Goal: Book appointment/travel/reservation

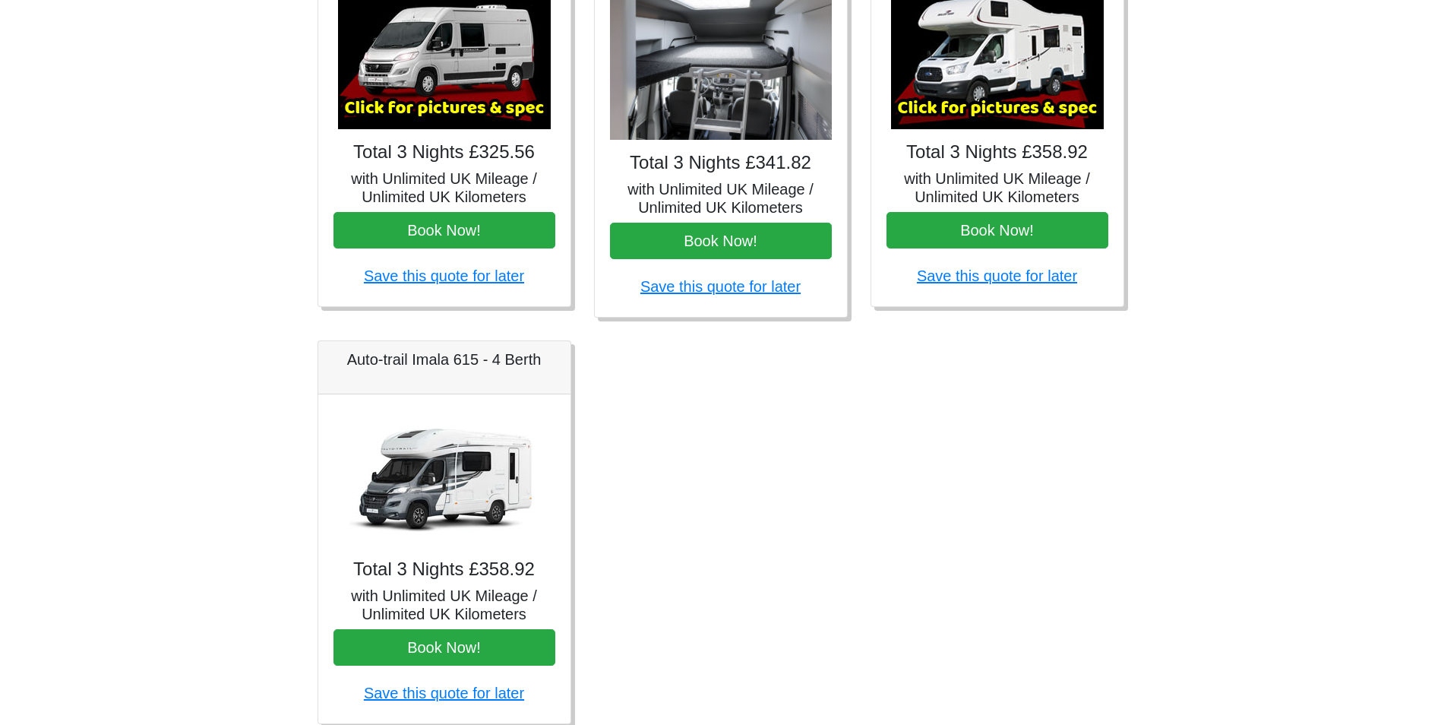
scroll to position [760, 0]
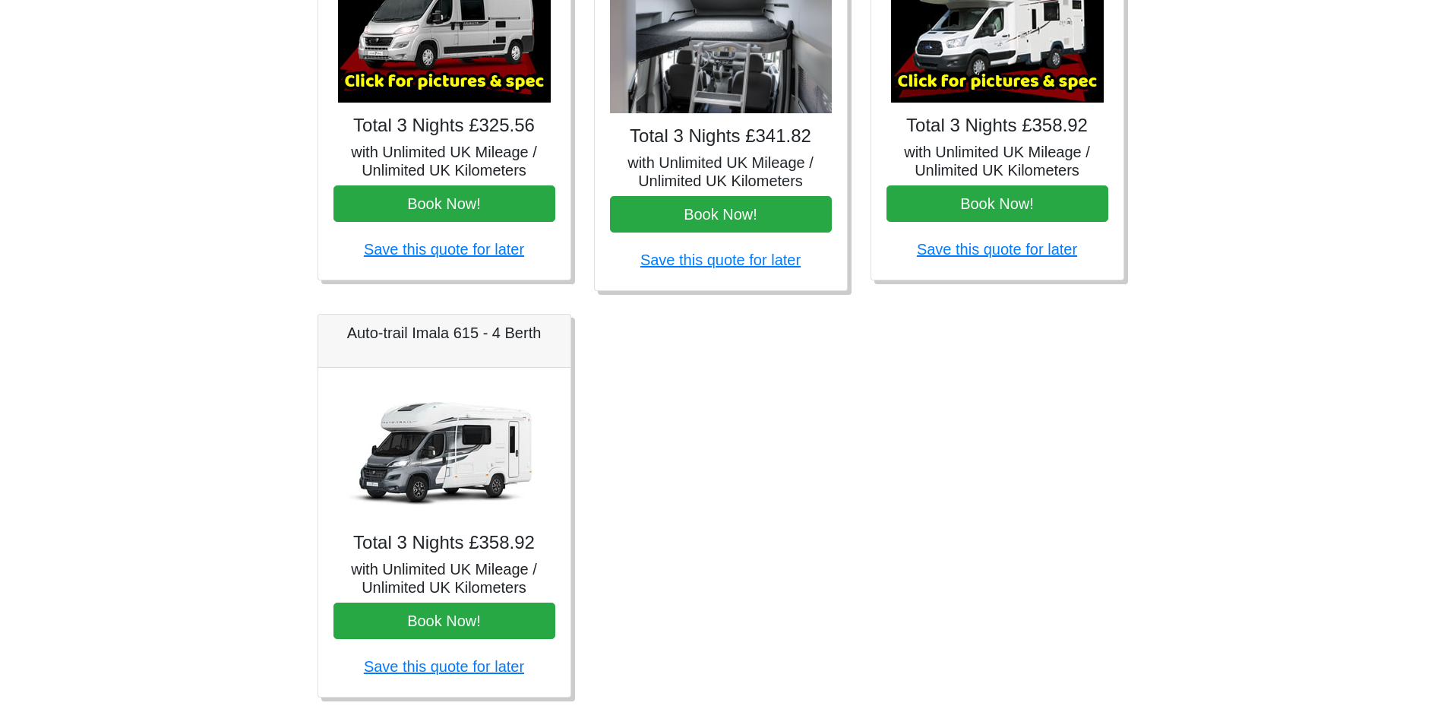
click at [465, 535] on h4 "Total 3 Nights £358.92" at bounding box center [444, 543] width 222 height 22
click at [449, 593] on h5 "with Unlimited UK Mileage / Unlimited UK Kilometers" at bounding box center [444, 578] width 222 height 36
click at [441, 618] on button "Book Now!" at bounding box center [444, 620] width 222 height 36
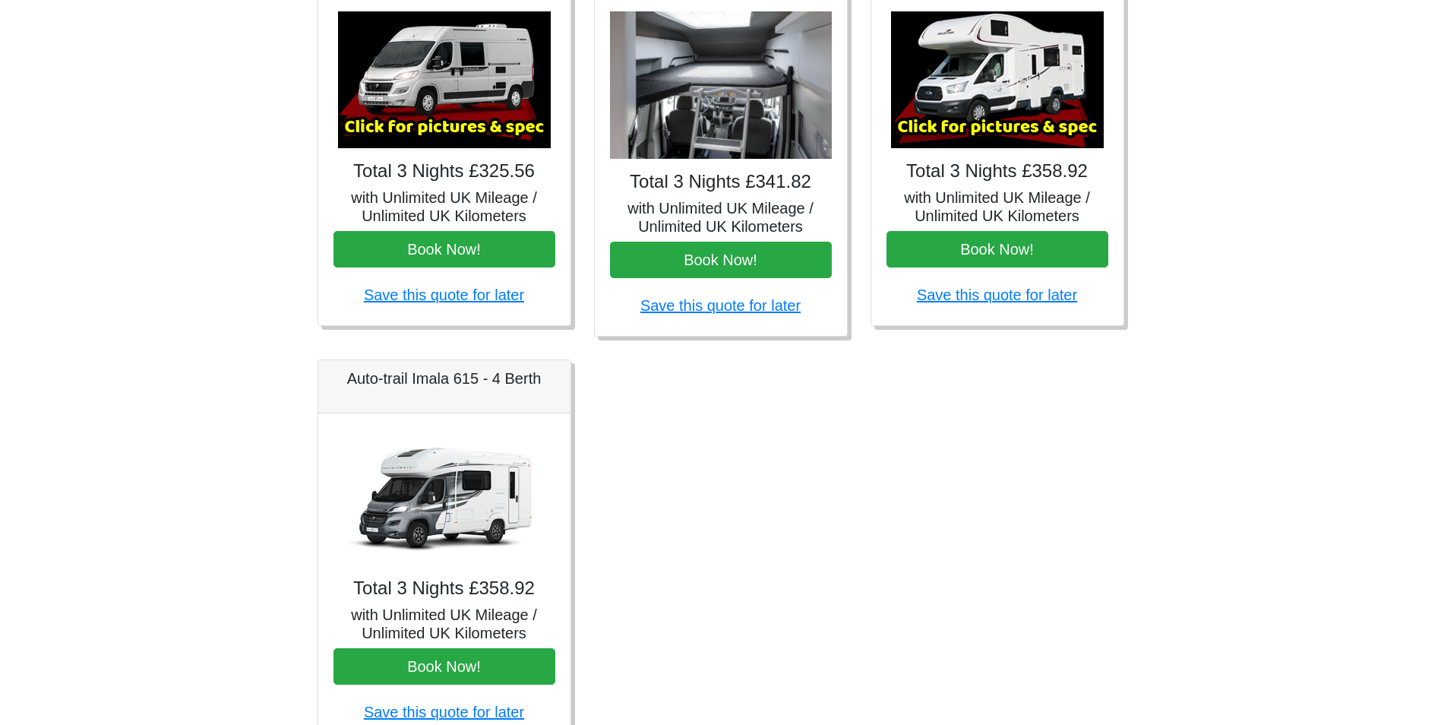
scroll to position [791, 0]
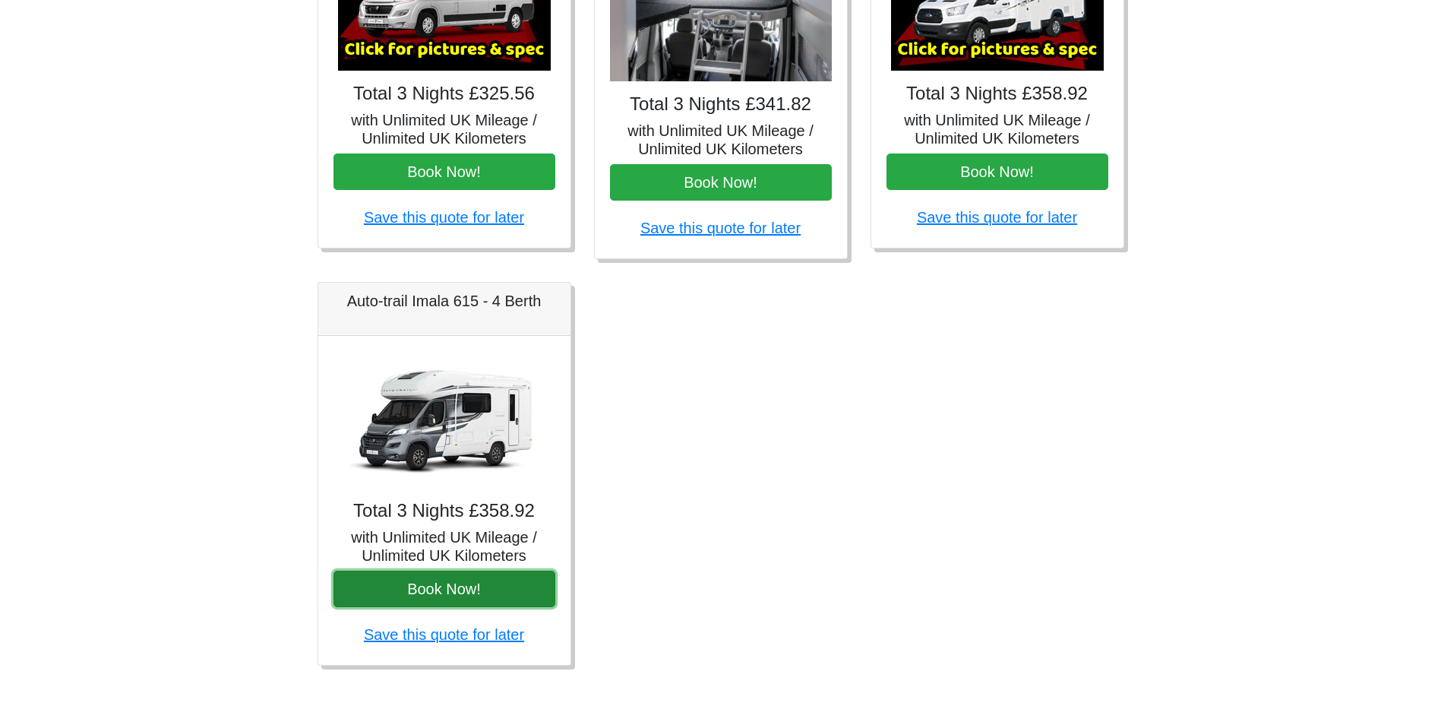
click at [460, 589] on button "Book Now!" at bounding box center [444, 588] width 222 height 36
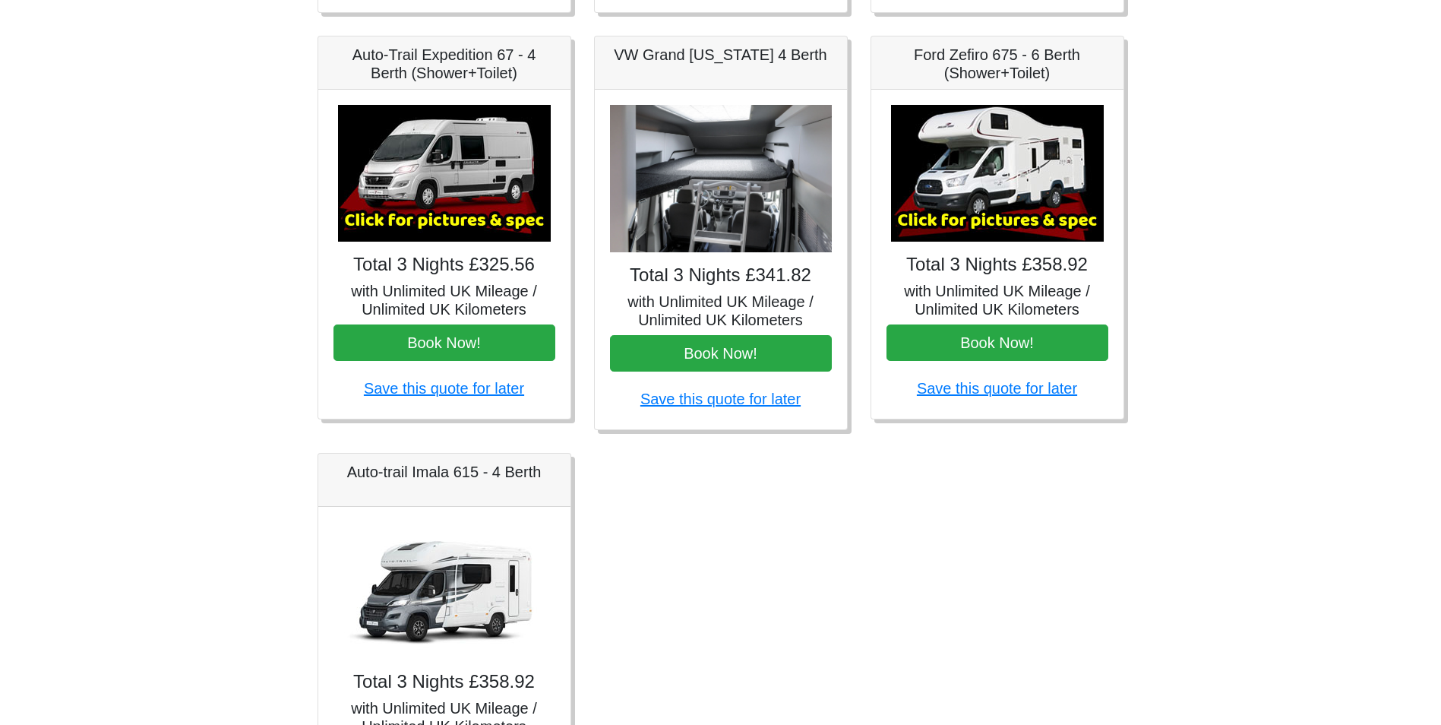
scroll to position [760, 0]
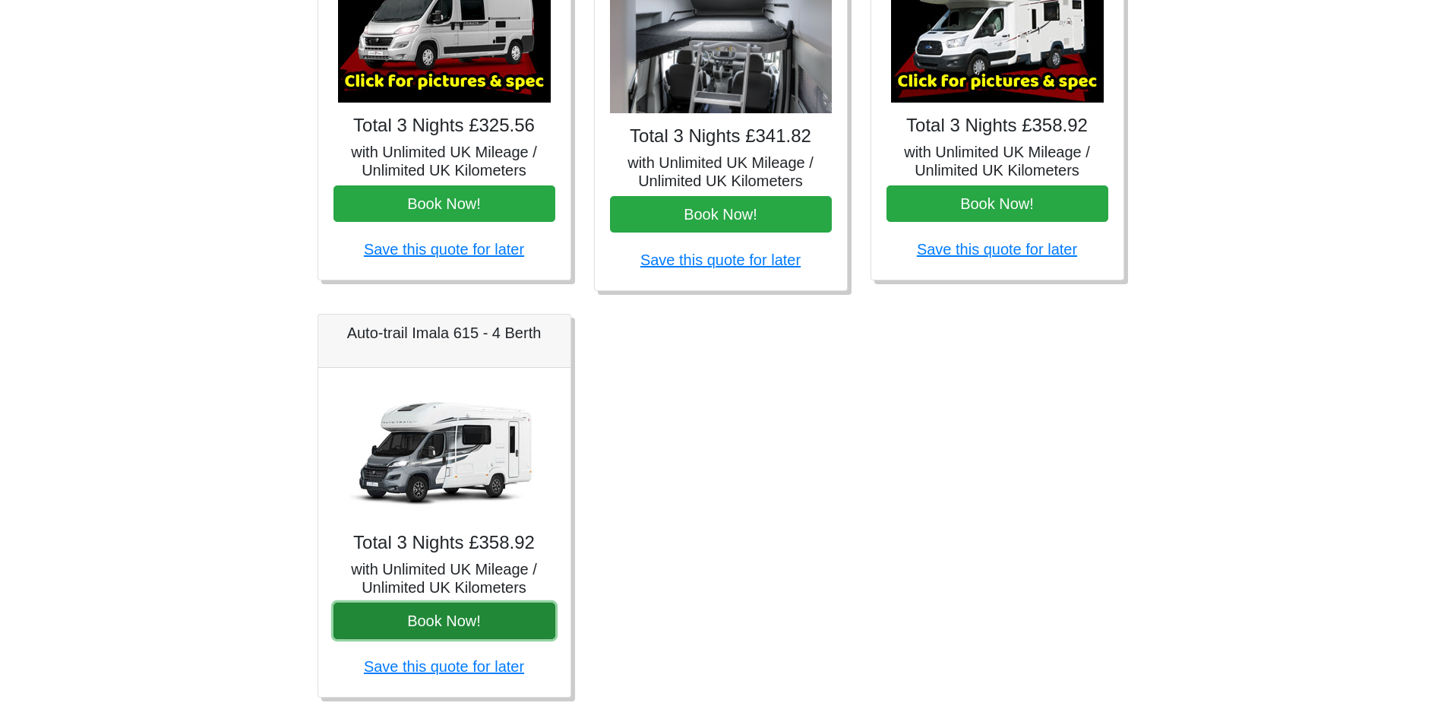
click at [413, 614] on button "Book Now!" at bounding box center [444, 620] width 222 height 36
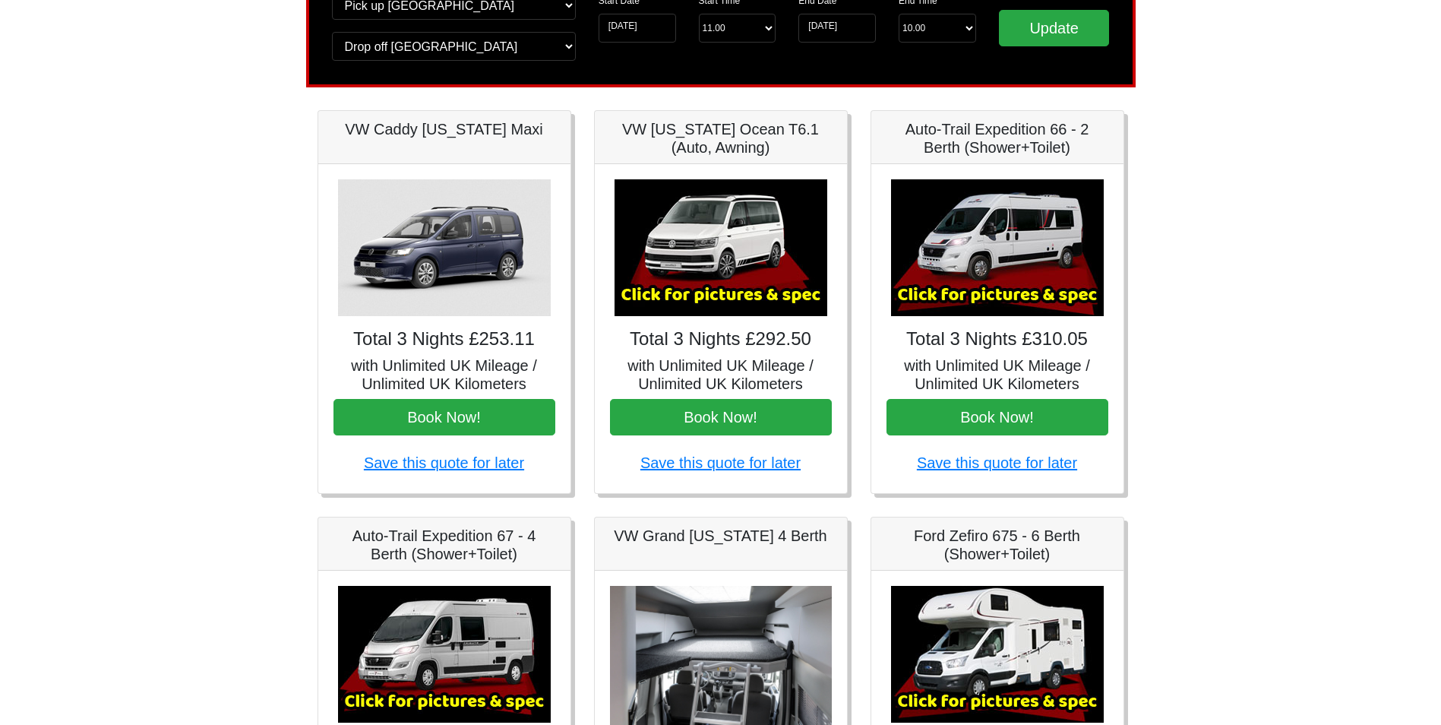
scroll to position [0, 0]
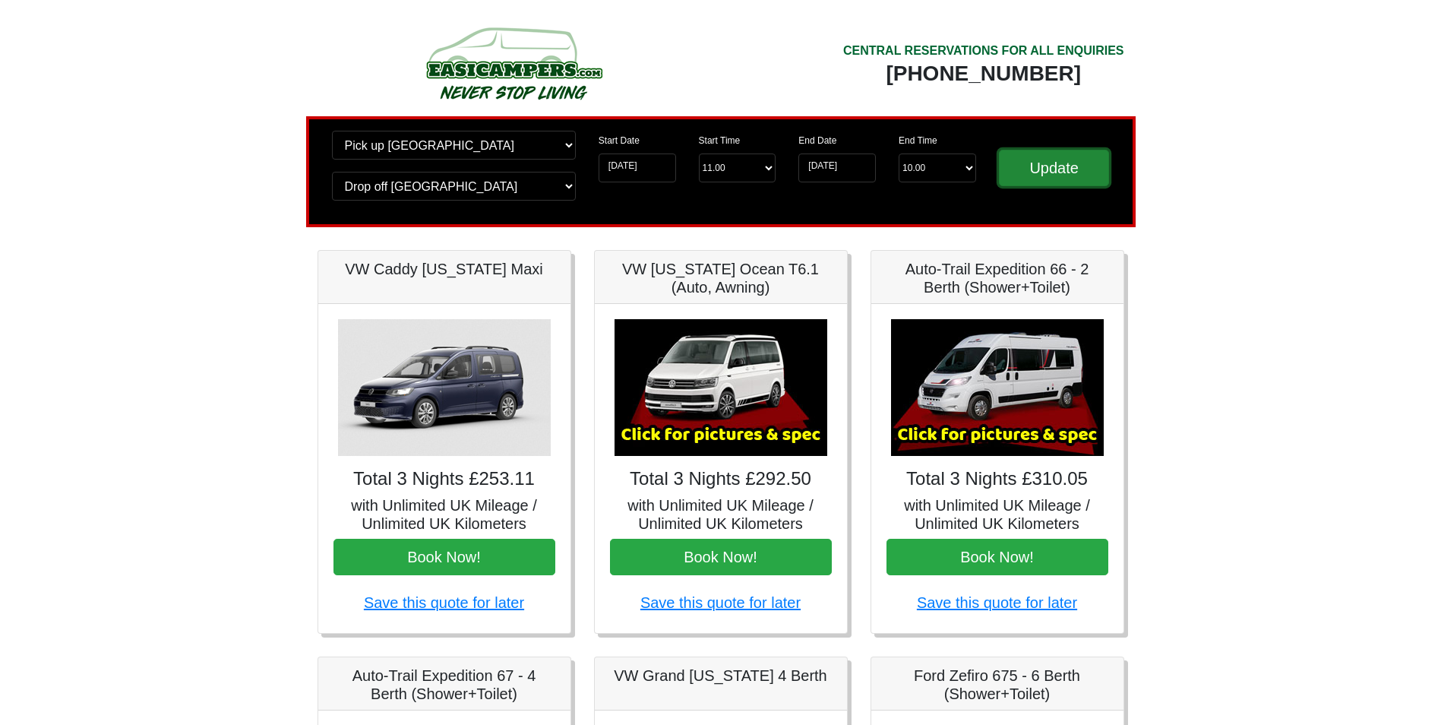
click at [1060, 166] on input "Update" at bounding box center [1054, 168] width 111 height 36
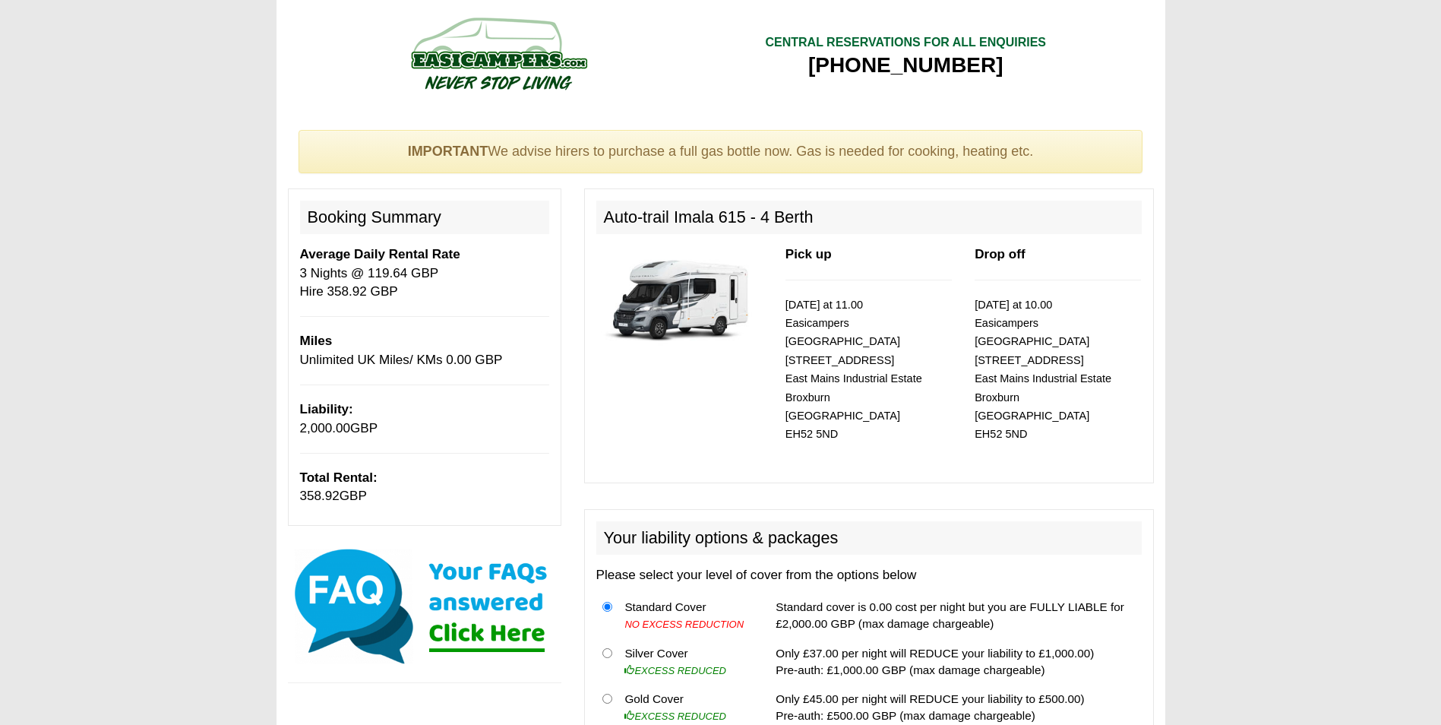
click at [712, 281] on img at bounding box center [679, 298] width 166 height 107
click at [655, 273] on img at bounding box center [679, 298] width 166 height 107
